Goal: Task Accomplishment & Management: Manage account settings

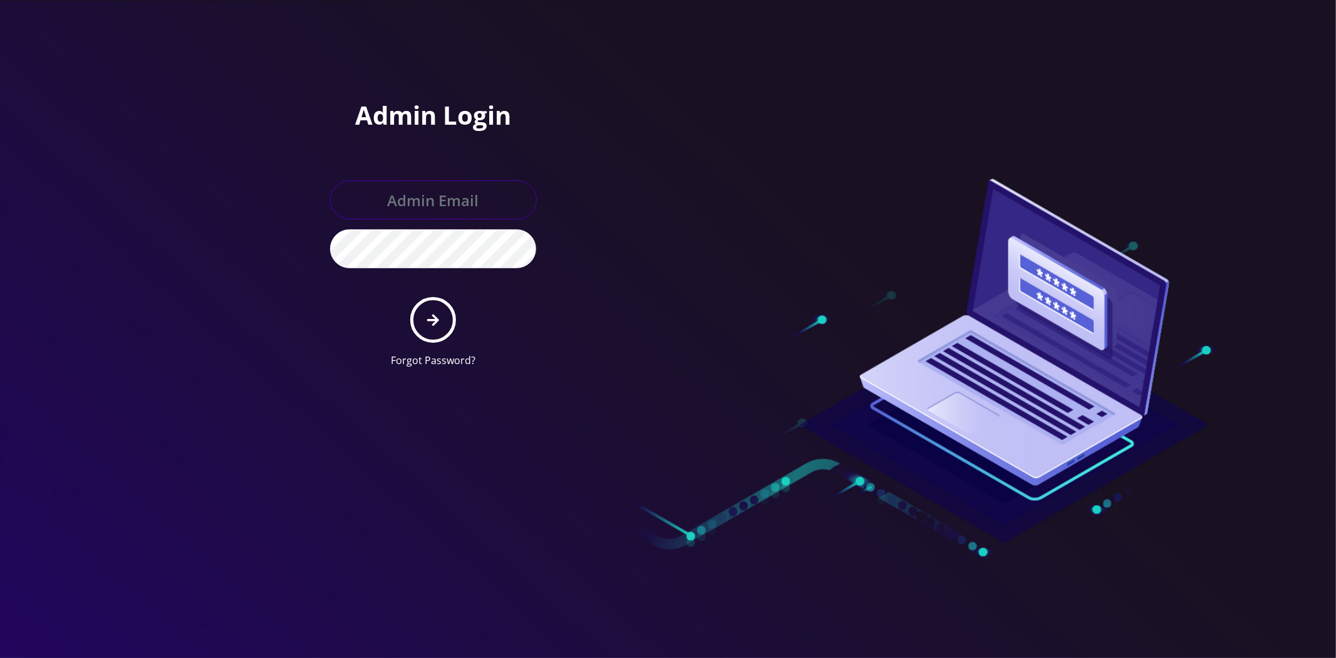
type input "[EMAIL_ADDRESS][DOMAIN_NAME]"
click at [421, 313] on button "submit" at bounding box center [433, 320] width 46 height 46
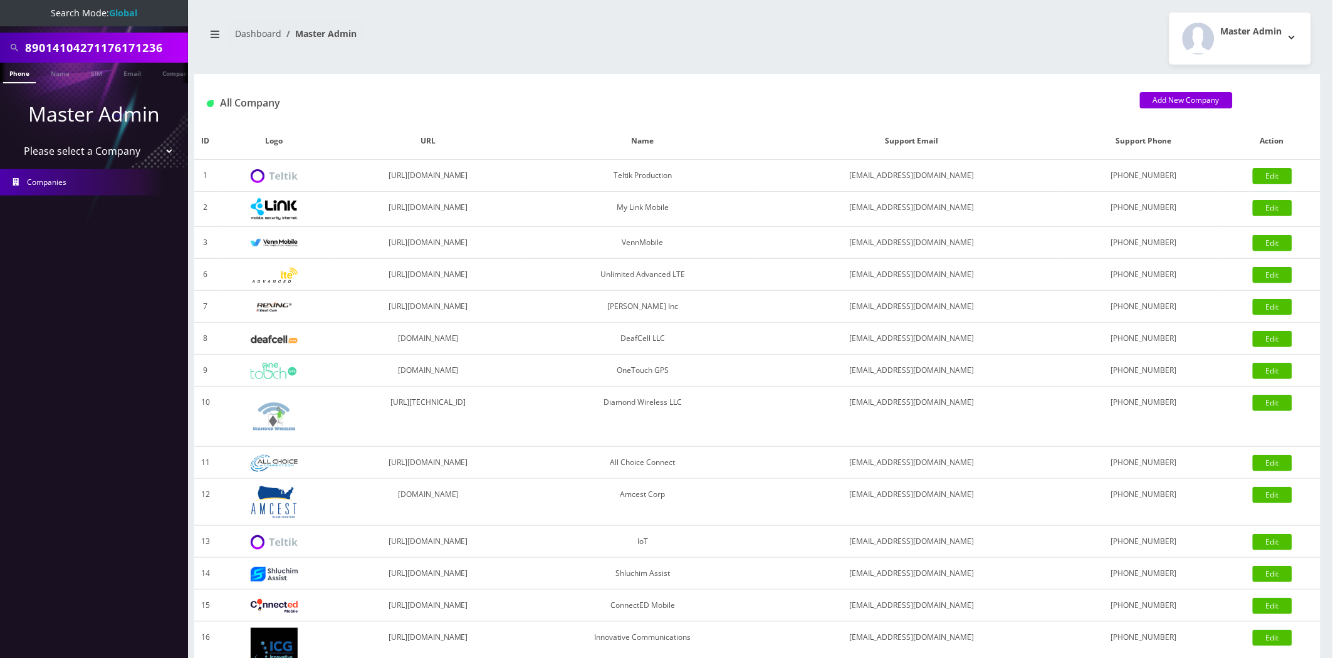
scroll to position [0, 6]
click at [128, 47] on input "89014104271176171236" at bounding box center [105, 48] width 160 height 24
click at [127, 47] on input "89014104271176171236" at bounding box center [105, 48] width 160 height 24
type input "reps2"
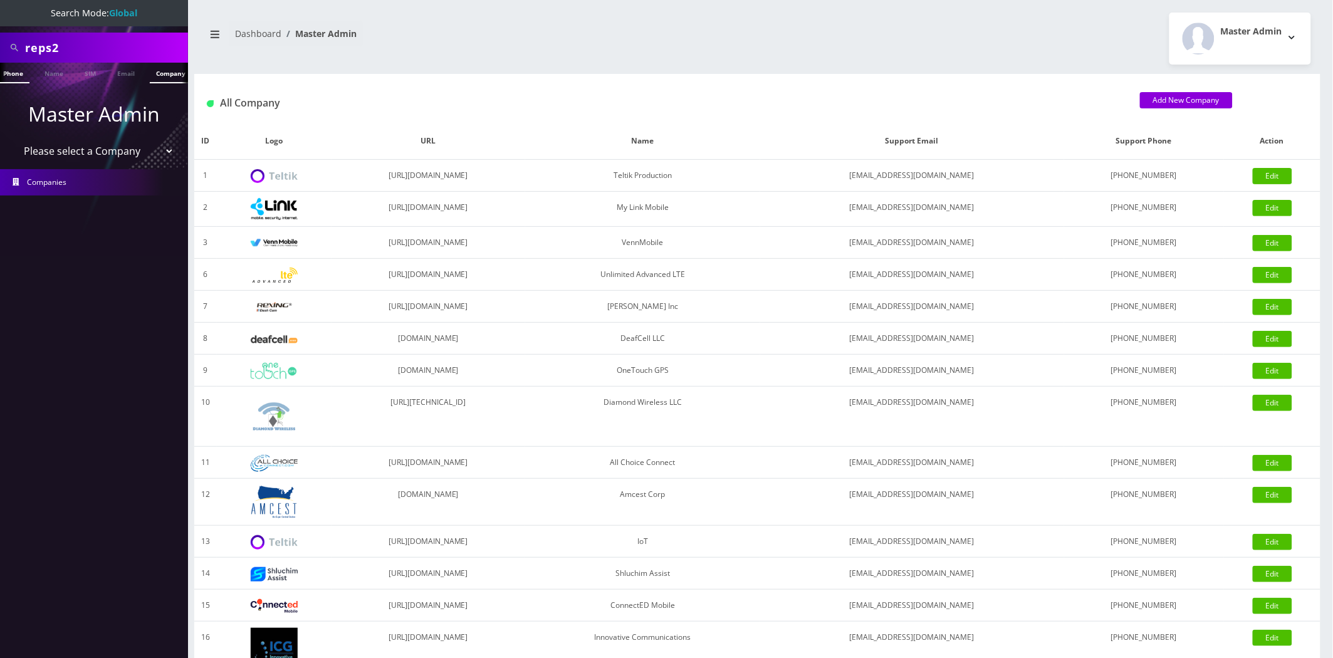
click at [157, 76] on link "Company" at bounding box center [171, 73] width 42 height 21
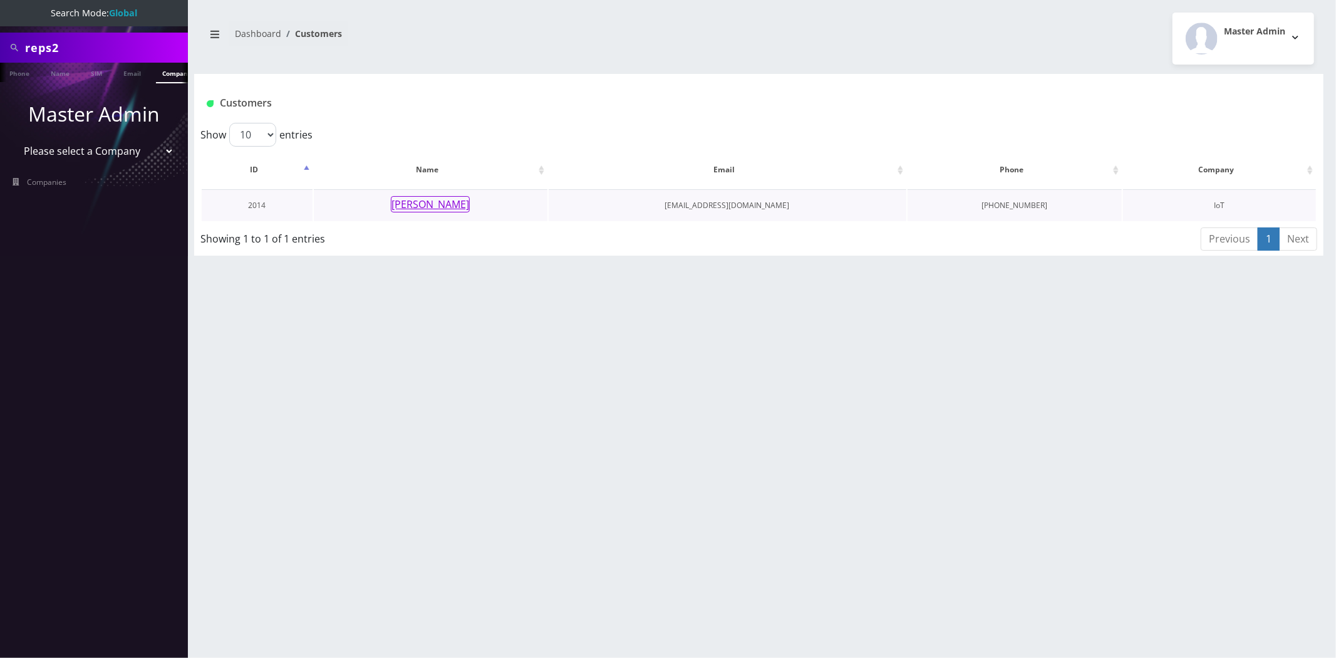
click at [451, 207] on button "Eric Severn" at bounding box center [430, 204] width 79 height 16
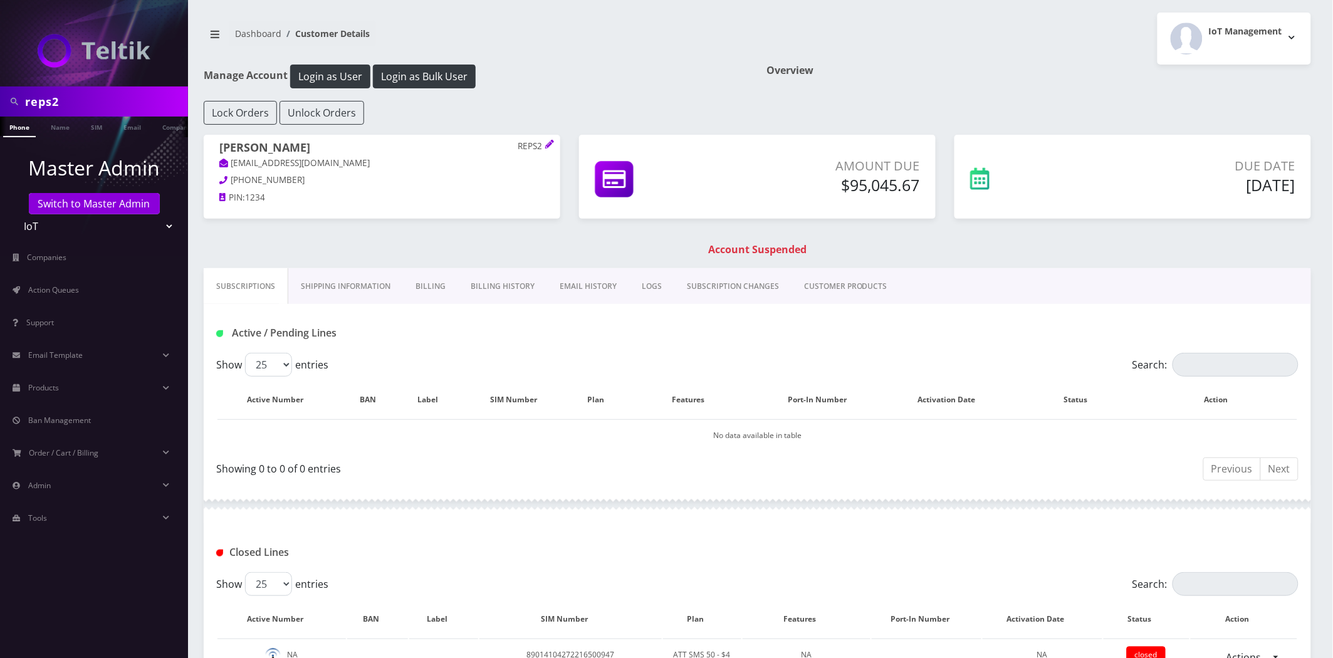
click at [361, 287] on link "Shipping Information" at bounding box center [345, 286] width 115 height 36
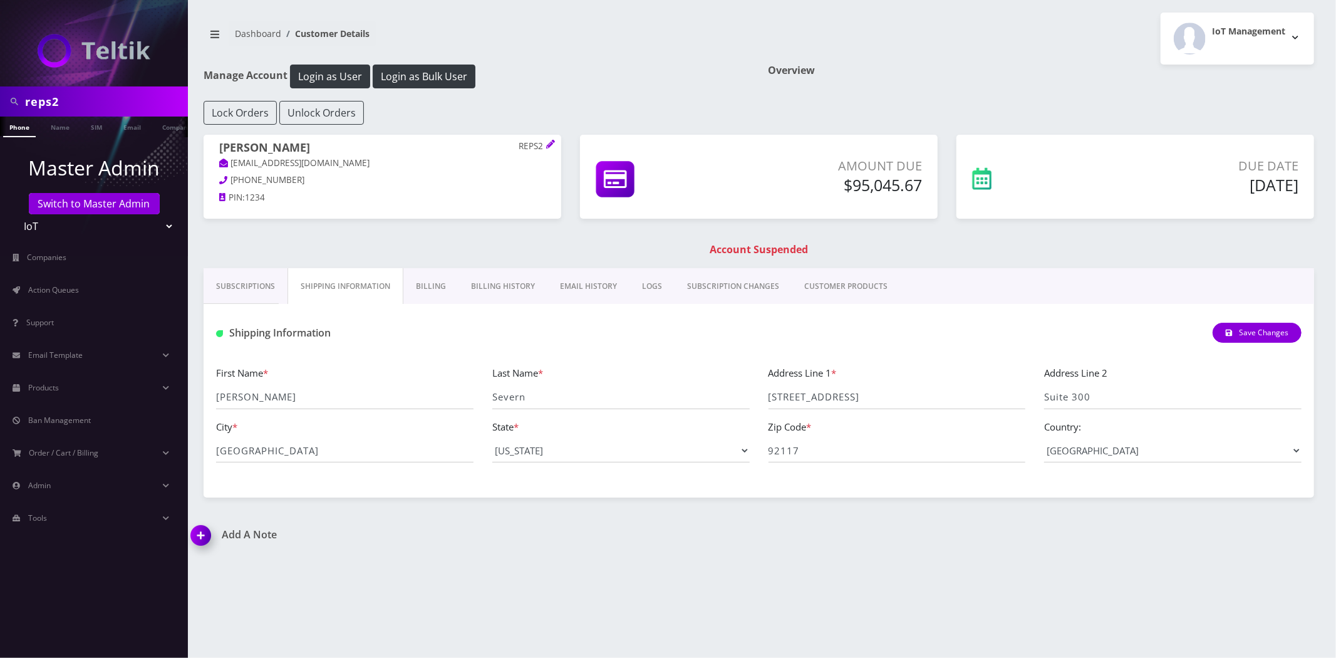
drag, startPoint x: 470, startPoint y: 279, endPoint x: 464, endPoint y: 283, distance: 7.3
click at [470, 279] on link "Billing History" at bounding box center [503, 286] width 89 height 36
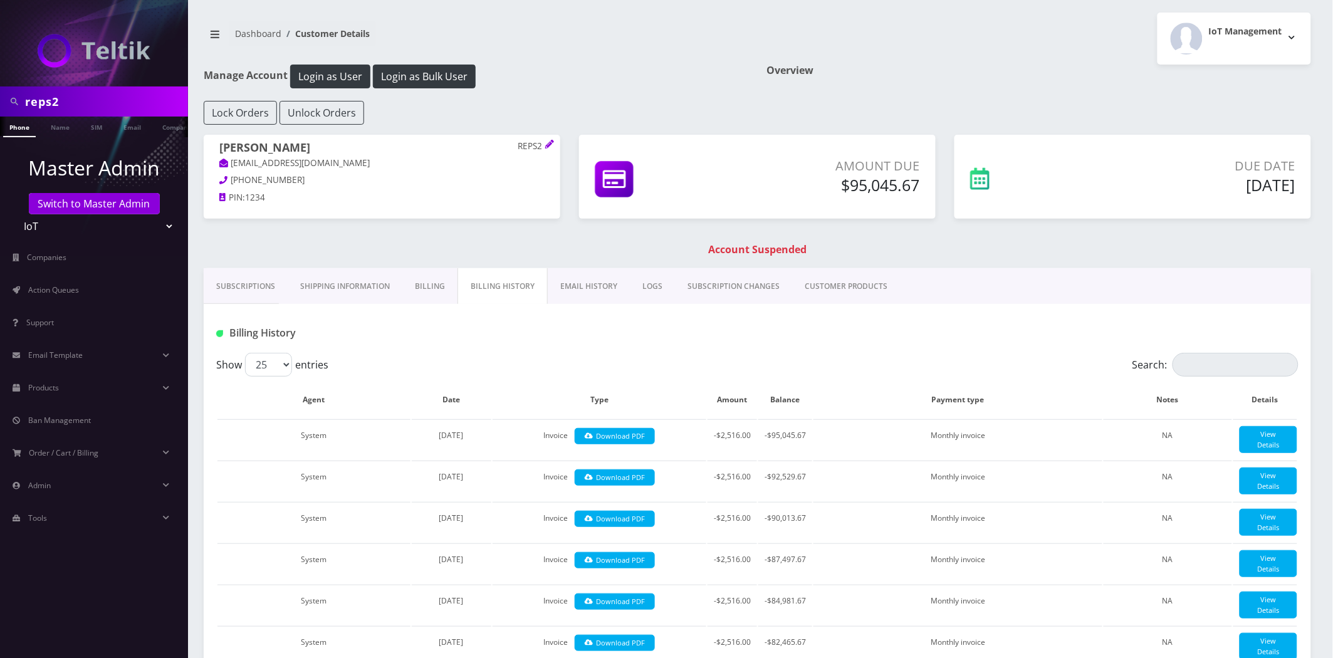
click at [420, 284] on link "Billing" at bounding box center [429, 286] width 55 height 36
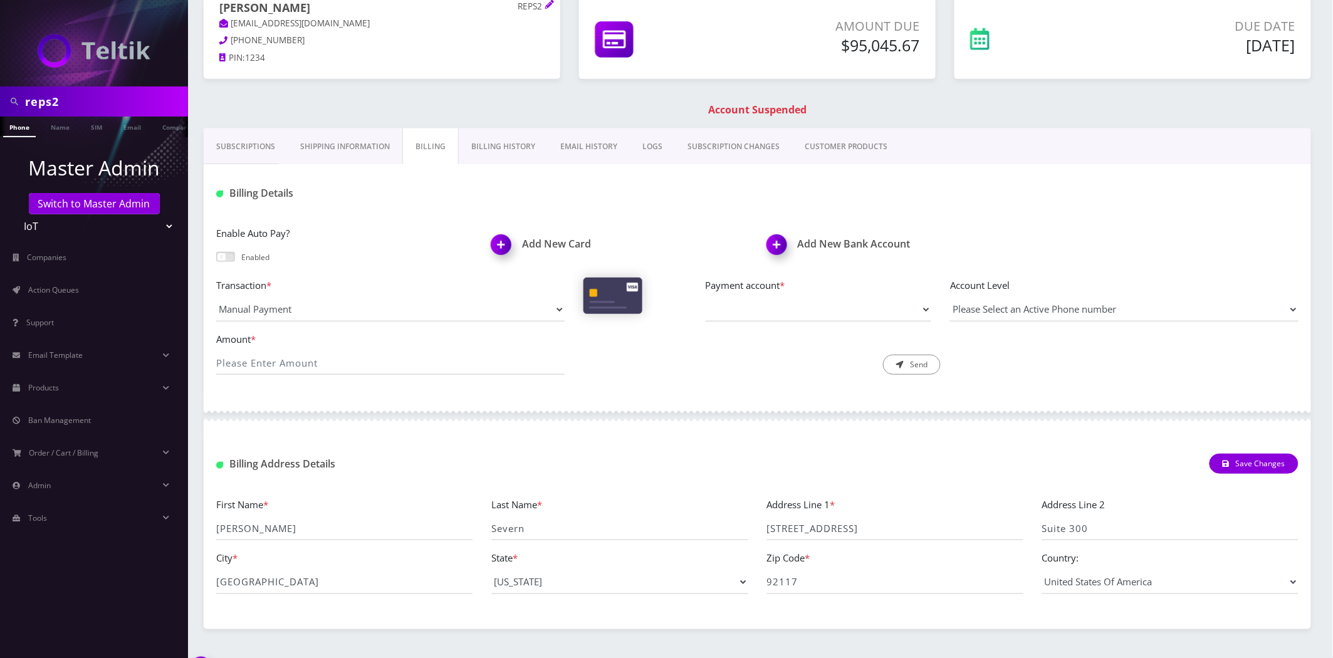
scroll to position [172, 0]
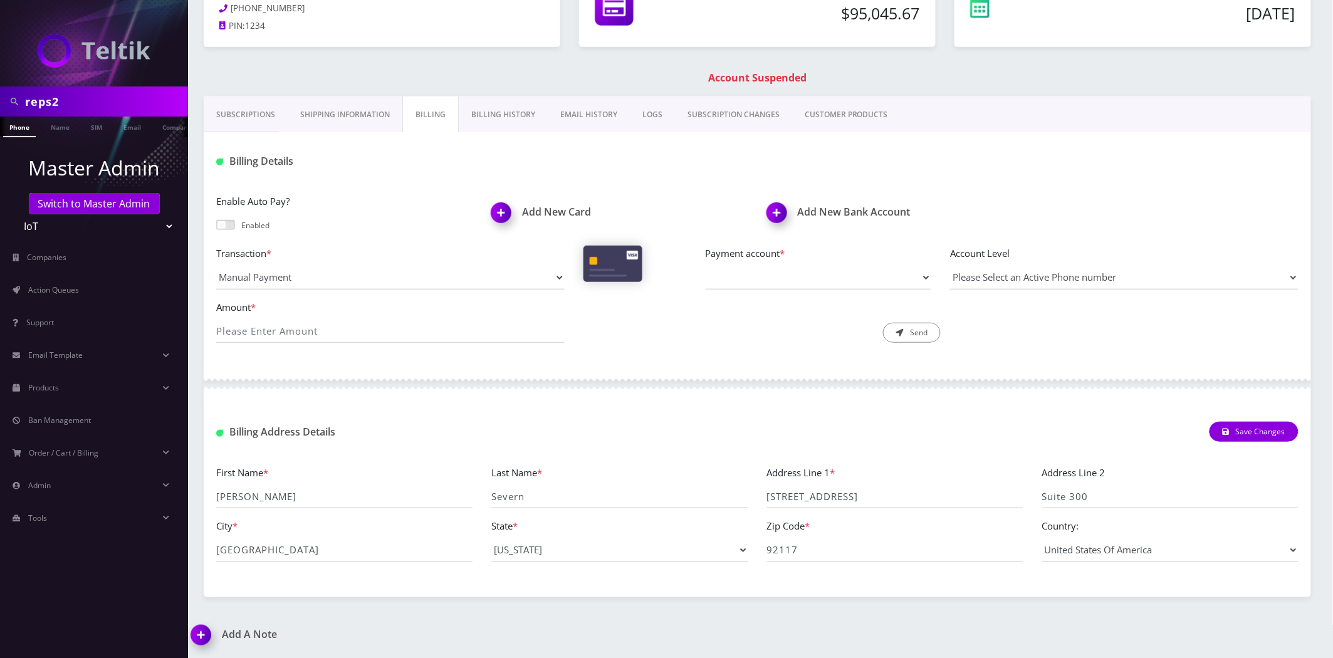
click at [346, 124] on link "Shipping Information" at bounding box center [345, 114] width 115 height 36
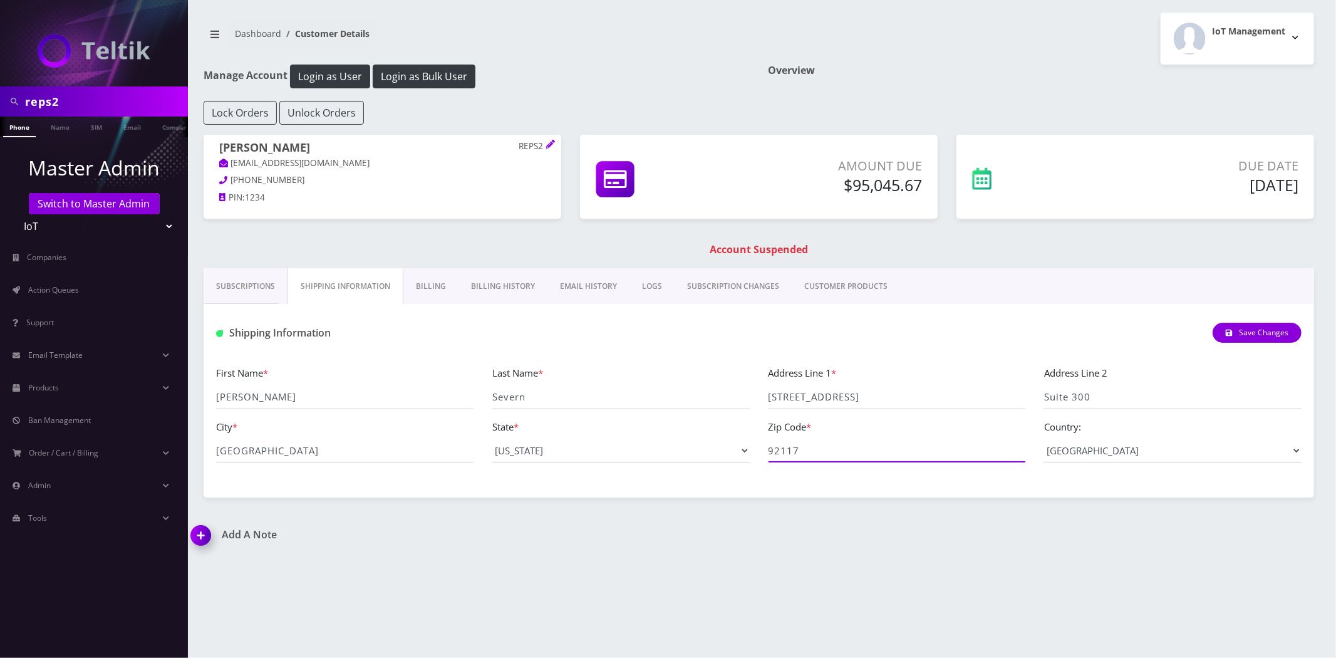
click at [898, 458] on input "92117" at bounding box center [898, 451] width 258 height 24
click at [852, 402] on input "[STREET_ADDRESS]" at bounding box center [898, 397] width 258 height 24
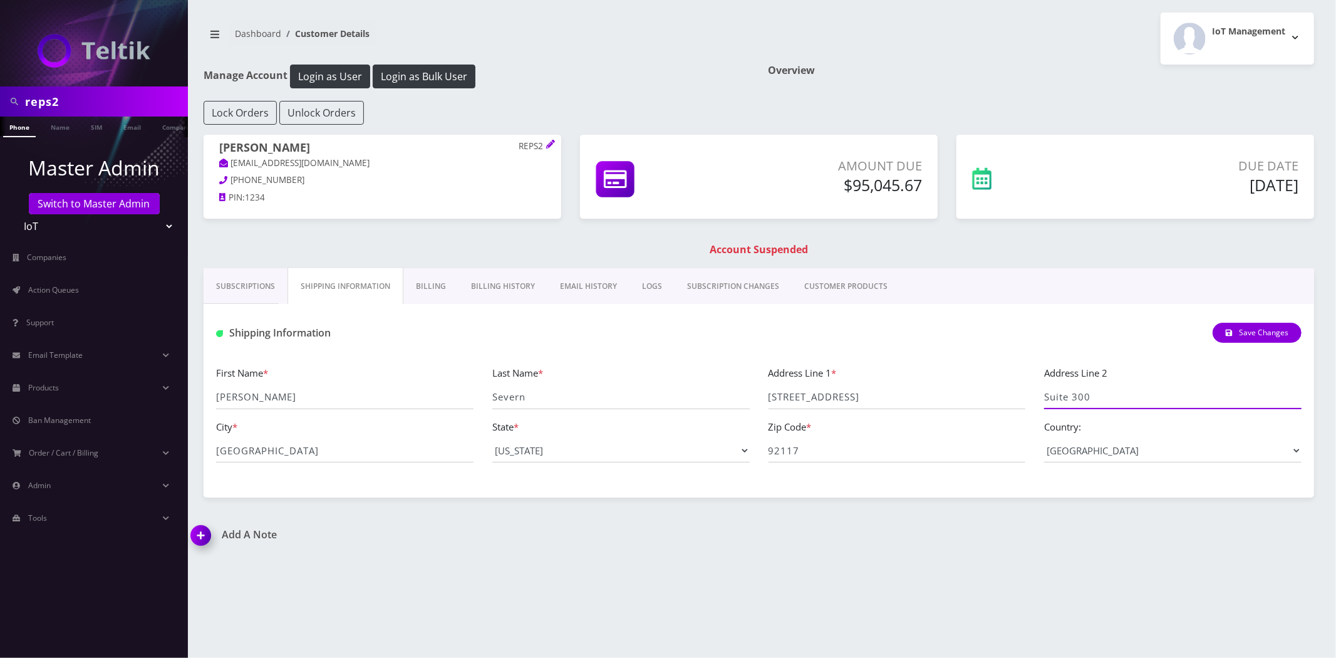
click at [1091, 398] on input "Suite 300" at bounding box center [1173, 397] width 258 height 24
click at [529, 455] on select "--- Please Select --- [US_STATE][GEOGRAPHIC_DATA] [US_STATE] [US_STATE] [US_STA…" at bounding box center [621, 451] width 258 height 24
click at [308, 470] on div "First Name * [PERSON_NAME] Last Name * [GEOGRAPHIC_DATA] Address Line 1 * [STRE…" at bounding box center [759, 418] width 1105 height 107
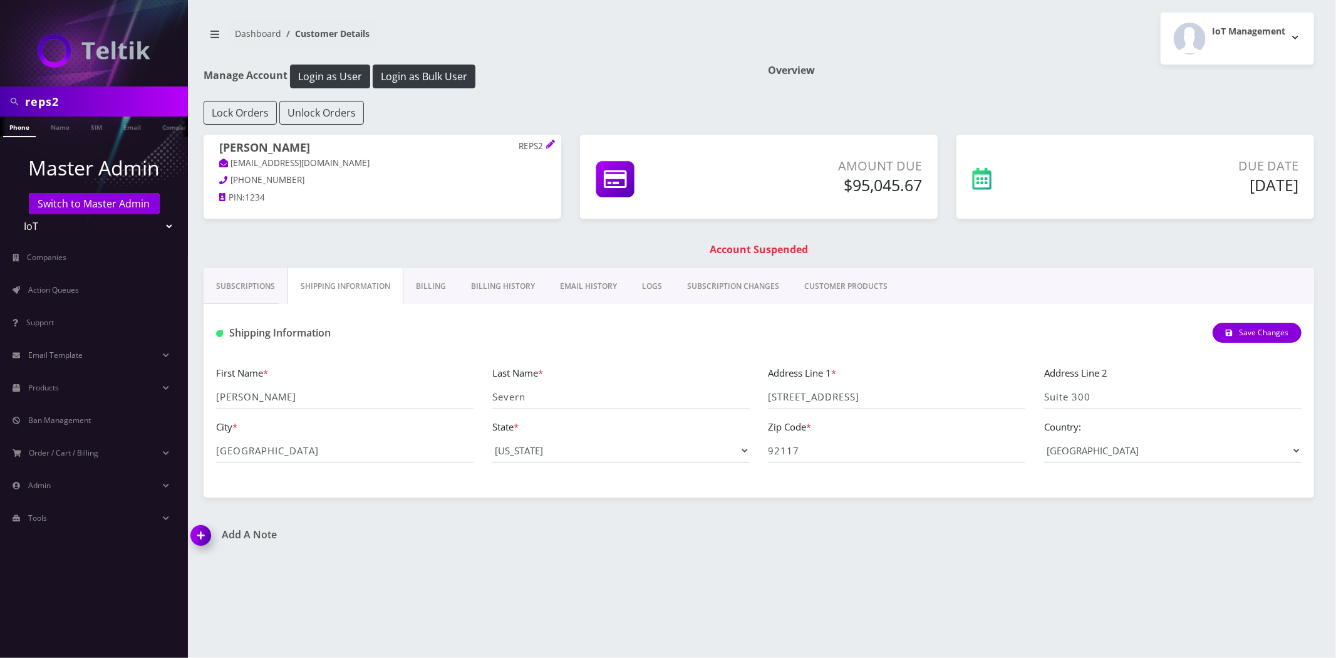
click at [307, 465] on div "First Name * [PERSON_NAME] Last Name * [GEOGRAPHIC_DATA] Address Line 1 * [STRE…" at bounding box center [759, 418] width 1105 height 107
click at [306, 461] on input "[GEOGRAPHIC_DATA]" at bounding box center [345, 451] width 258 height 24
click at [306, 461] on div "City * [GEOGRAPHIC_DATA]" at bounding box center [345, 441] width 276 height 44
click at [306, 461] on input "[GEOGRAPHIC_DATA]" at bounding box center [345, 451] width 258 height 24
click at [816, 450] on input "92117" at bounding box center [898, 451] width 258 height 24
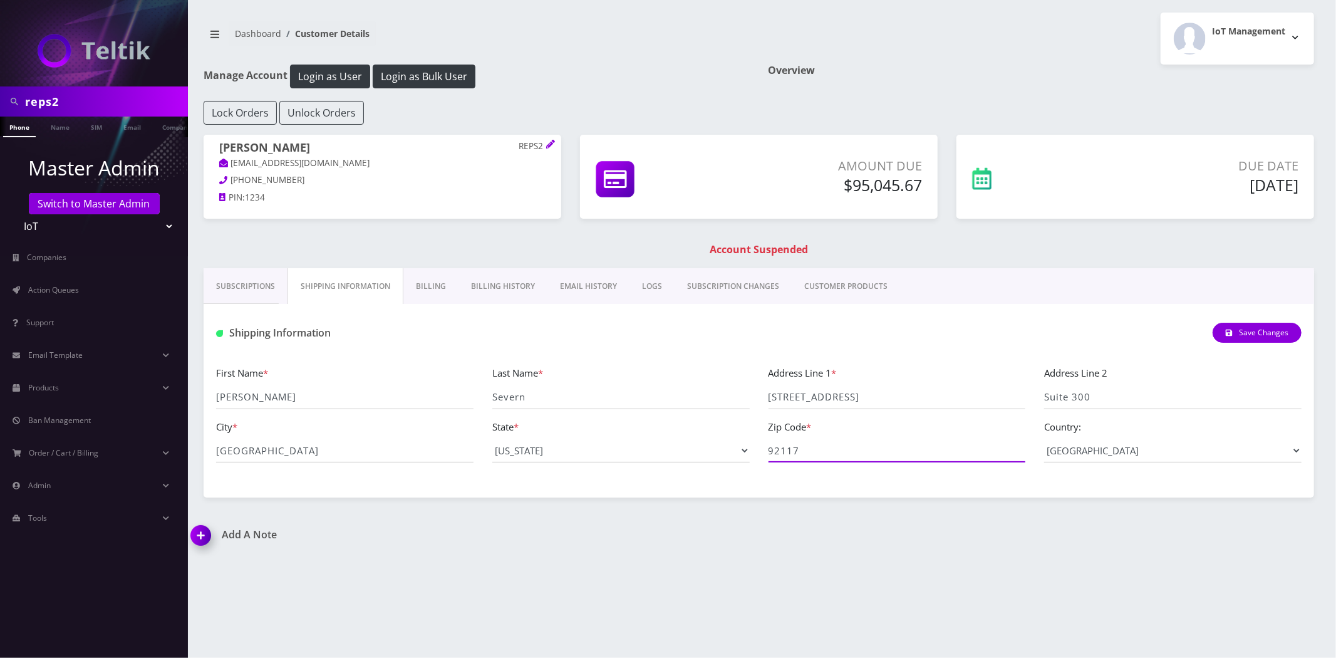
click at [816, 450] on input "92117" at bounding box center [898, 451] width 258 height 24
click at [857, 402] on input "[STREET_ADDRESS]" at bounding box center [898, 397] width 258 height 24
click at [856, 402] on input "[STREET_ADDRESS]" at bounding box center [898, 397] width 258 height 24
click at [1111, 393] on input "Suite 300" at bounding box center [1173, 397] width 258 height 24
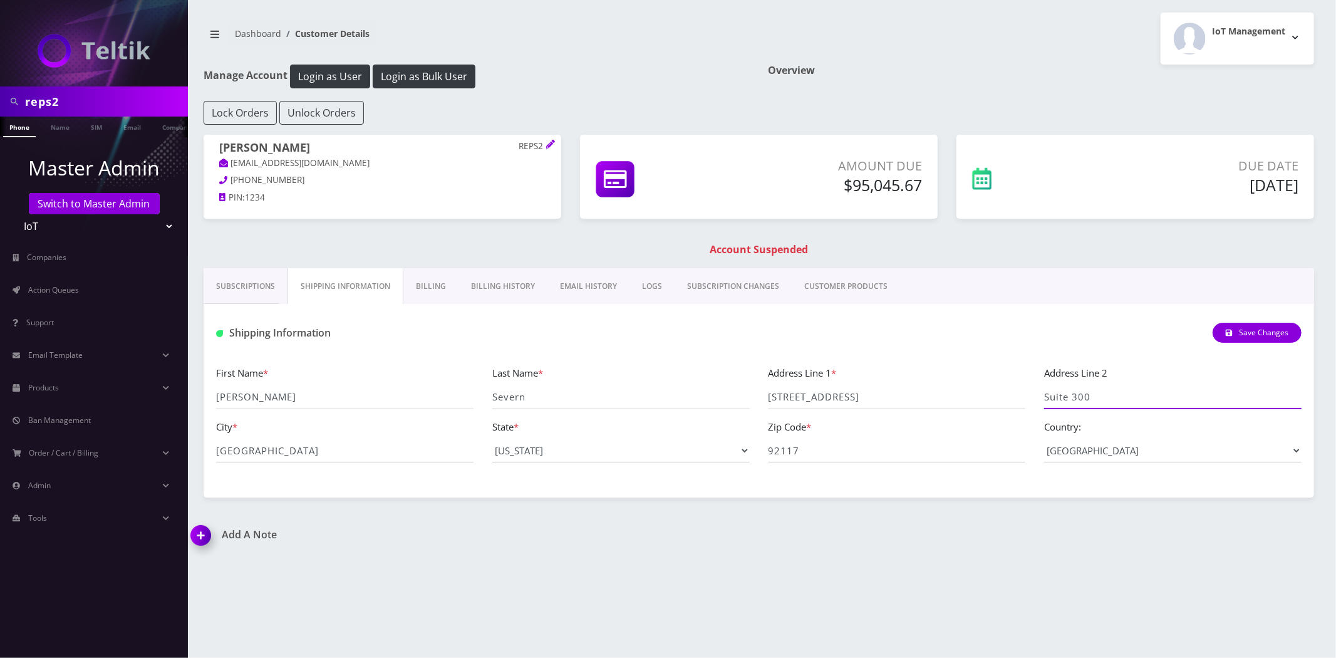
click at [1111, 393] on input "Suite 300" at bounding box center [1173, 397] width 258 height 24
click at [274, 447] on input "[GEOGRAPHIC_DATA]" at bounding box center [345, 451] width 258 height 24
